Goal: Information Seeking & Learning: Learn about a topic

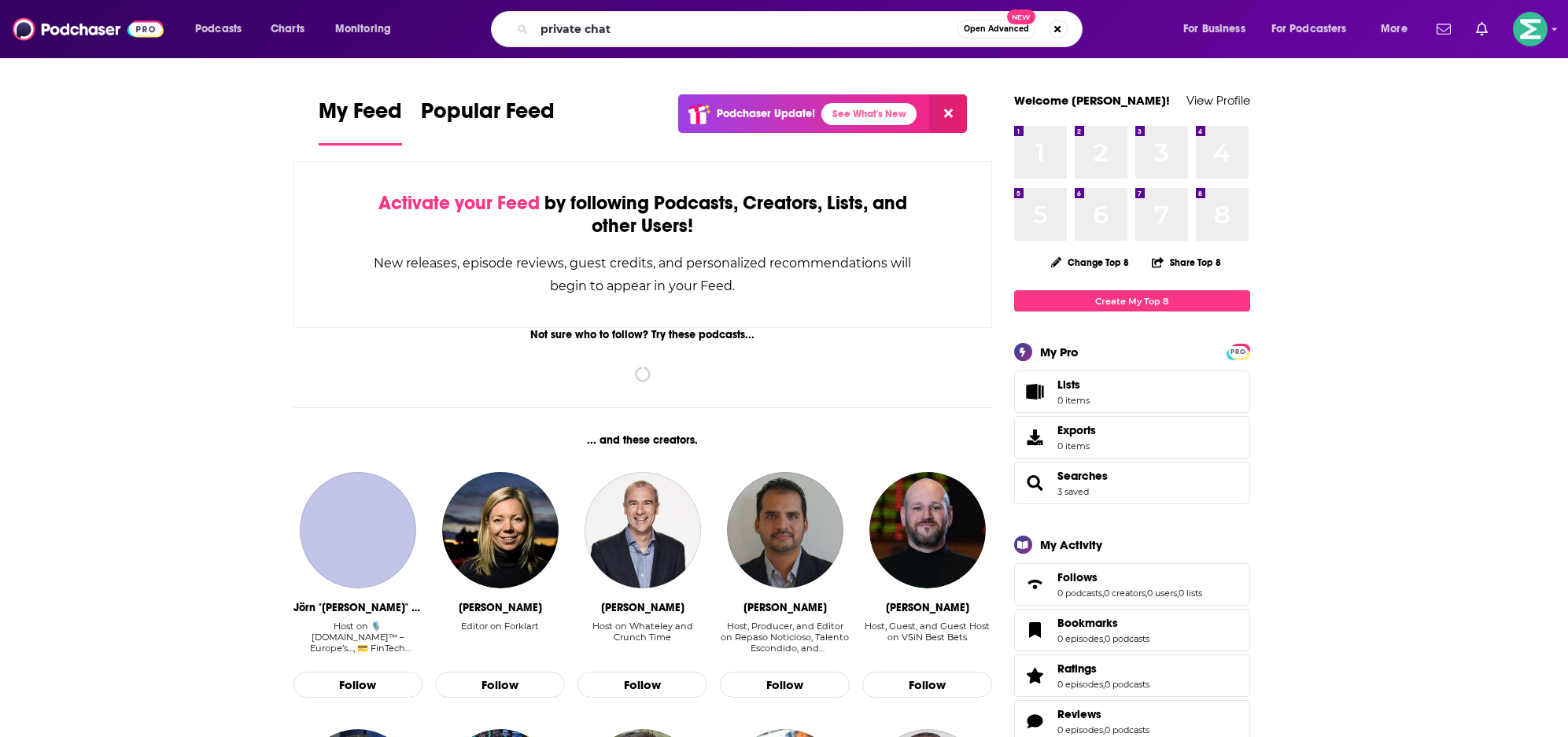
type input "private chat"
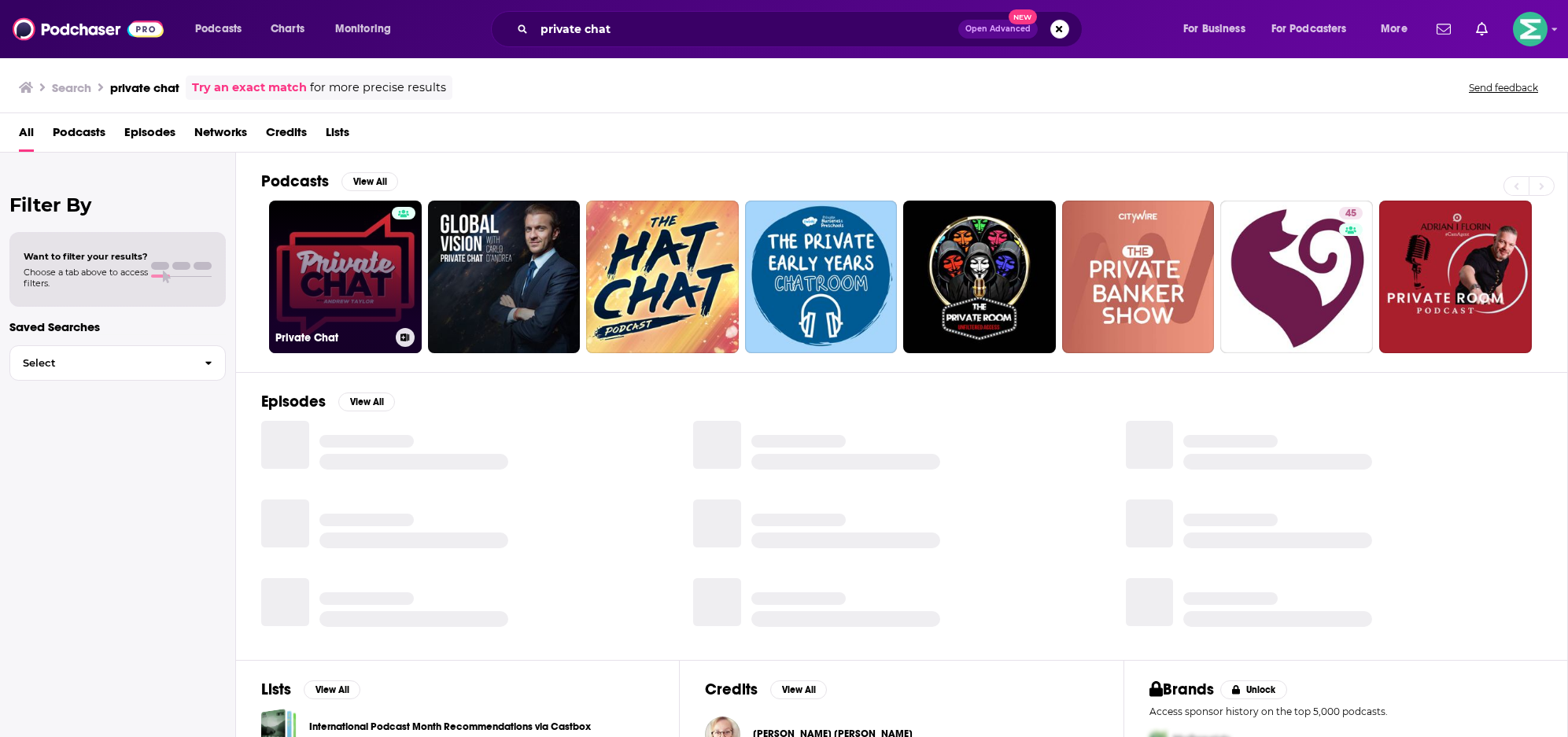
click at [350, 287] on link "Private Chat" at bounding box center [345, 277] width 152 height 152
